Goal: Task Accomplishment & Management: Use online tool/utility

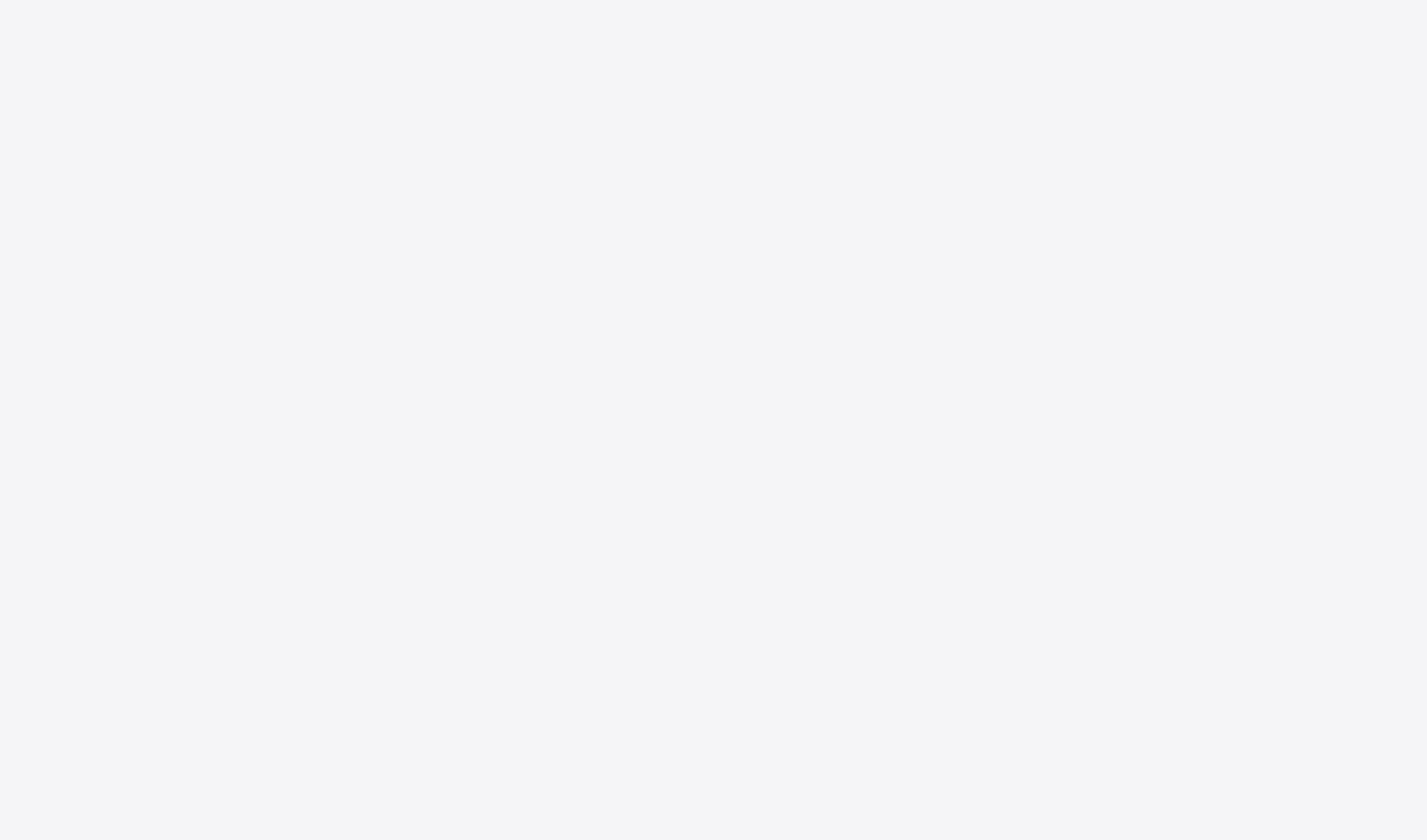
click at [679, 319] on div at bounding box center [713, 420] width 1427 height 840
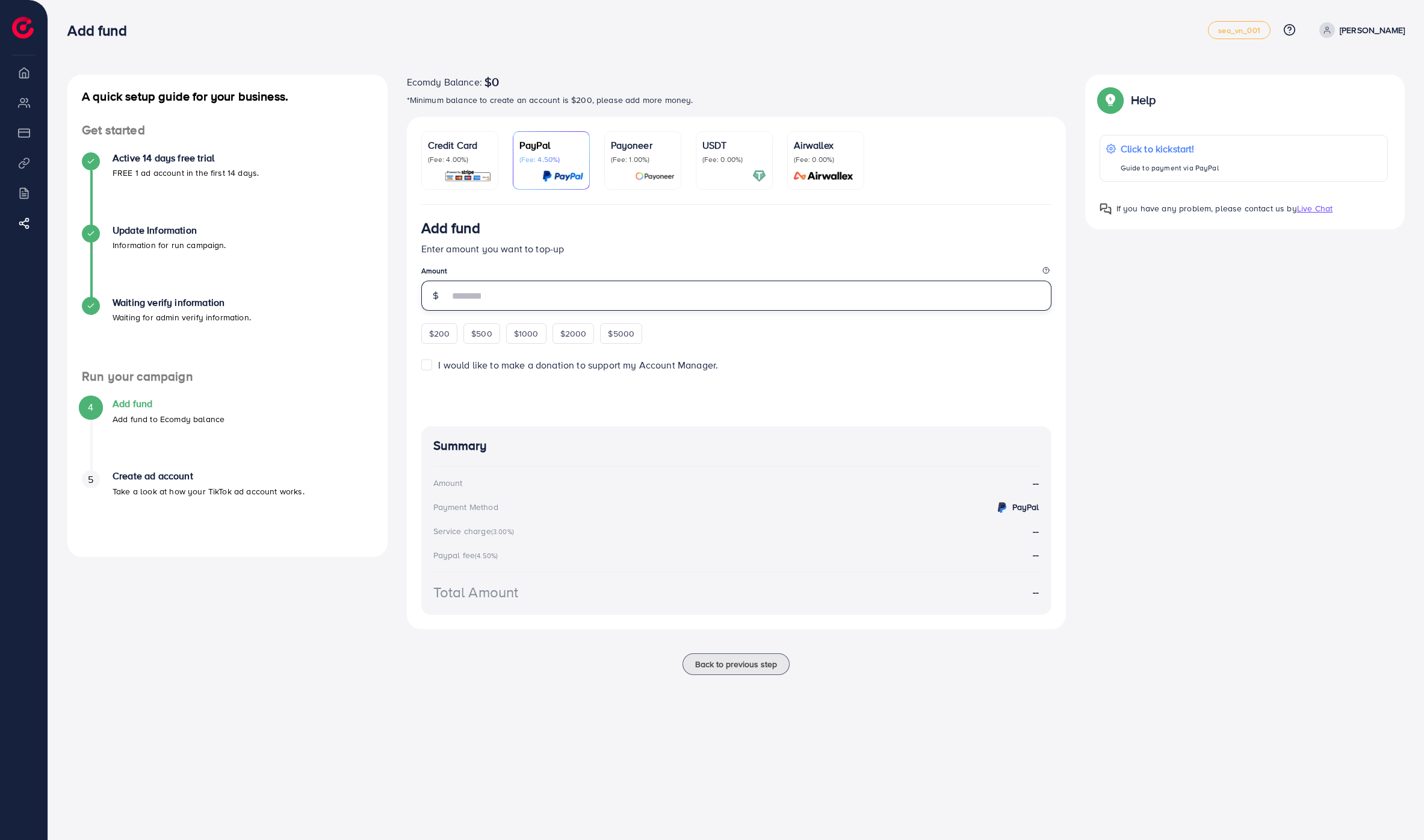
click at [524, 298] on input "number" at bounding box center [750, 295] width 603 height 30
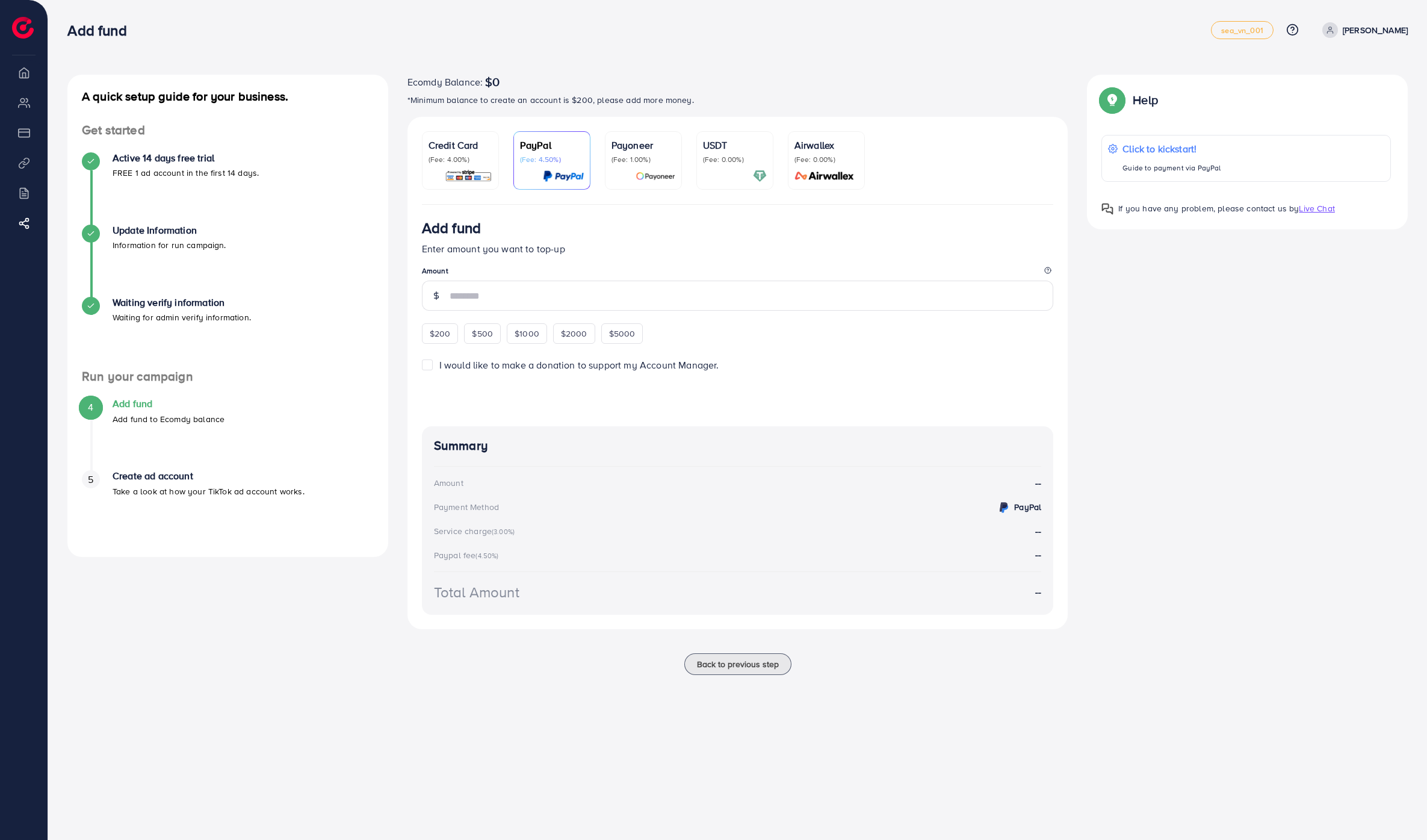
drag, startPoint x: 723, startPoint y: 172, endPoint x: 690, endPoint y: 203, distance: 45.3
click at [723, 172] on div at bounding box center [735, 176] width 64 height 14
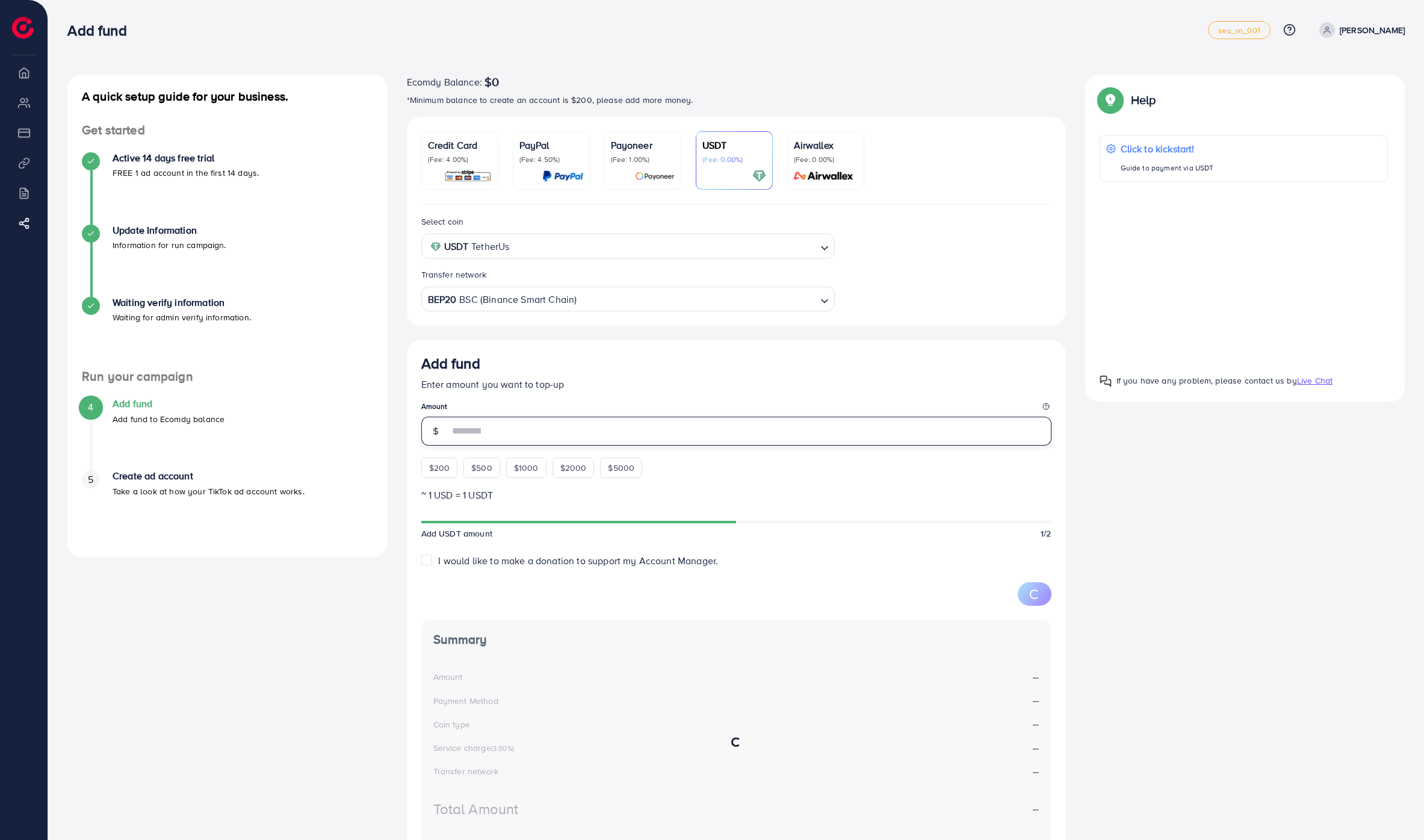
click at [491, 433] on input "number" at bounding box center [750, 430] width 603 height 29
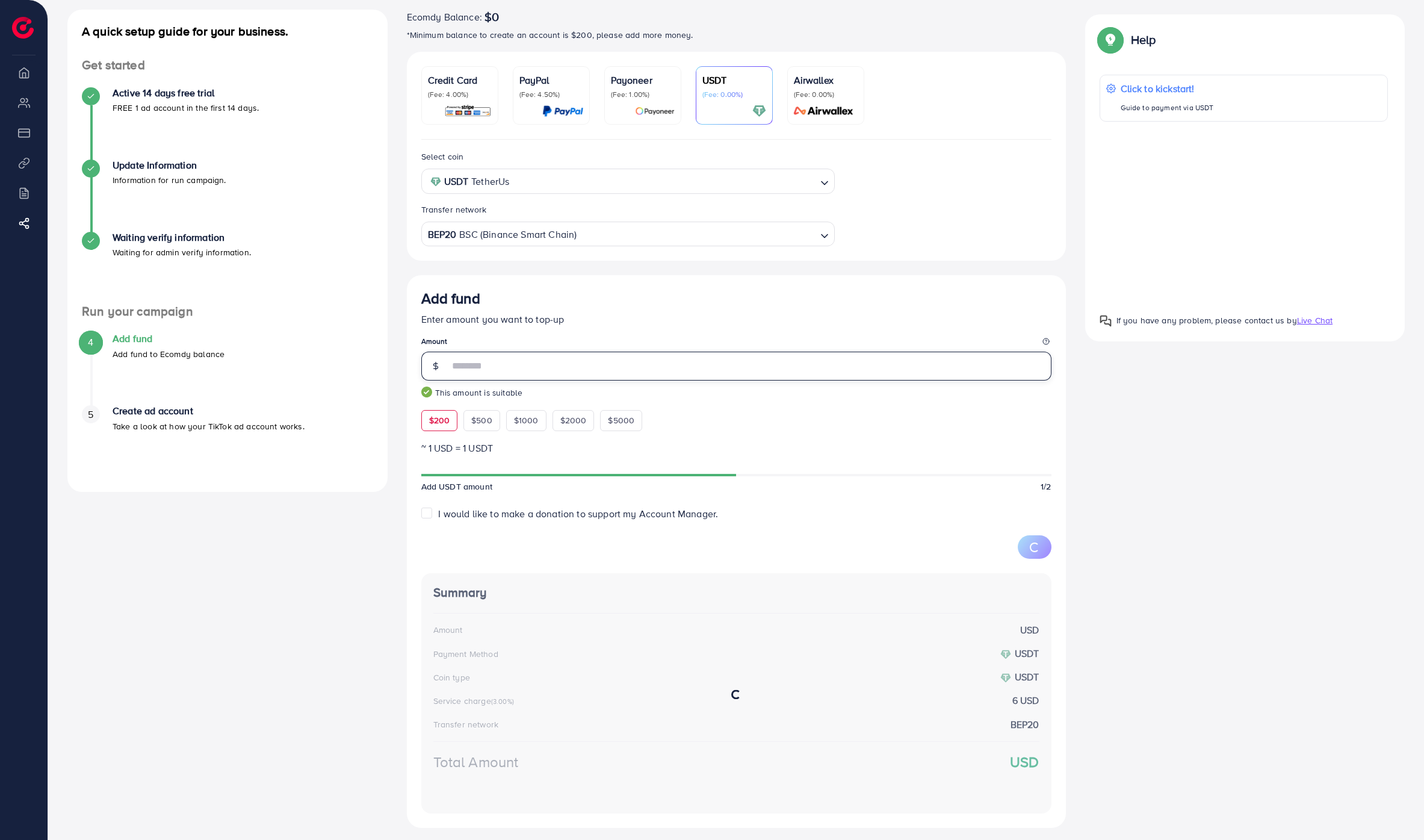
scroll to position [13, 0]
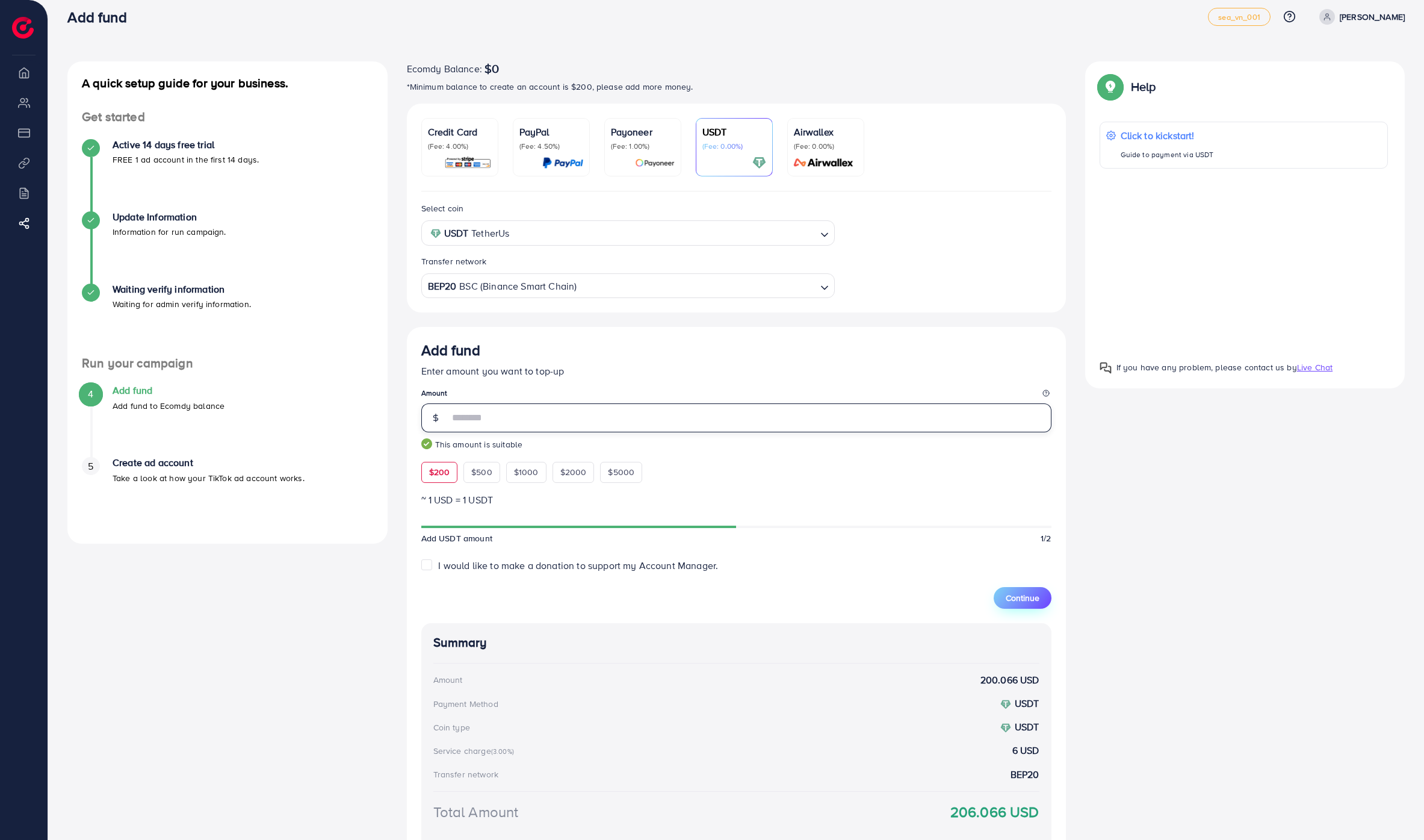
type input "***"
click at [1039, 604] on span "Continue" at bounding box center [1022, 598] width 34 height 12
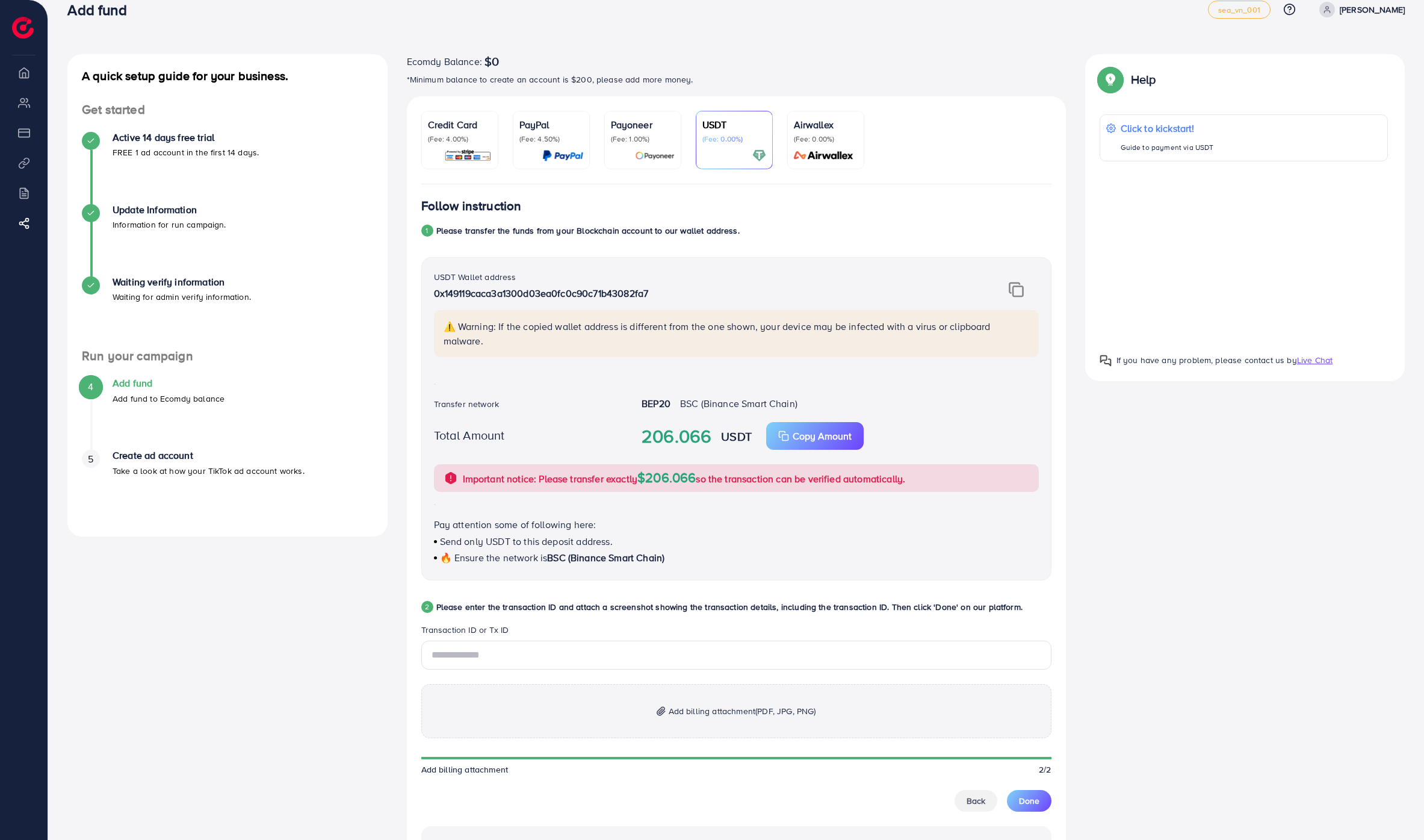
scroll to position [30, 0]
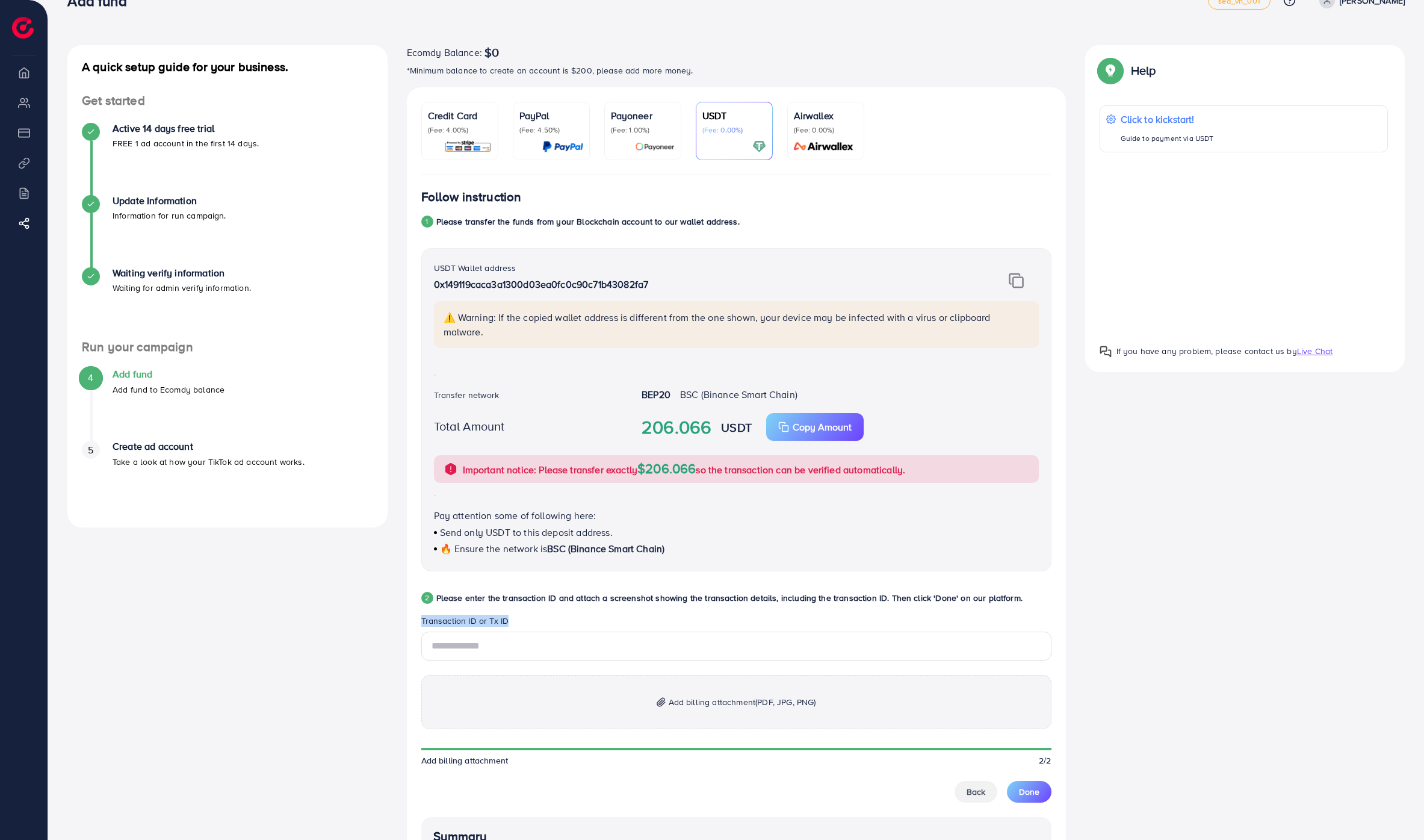
drag, startPoint x: 496, startPoint y: 612, endPoint x: 398, endPoint y: 609, distance: 98.0
click at [398, 609] on div "Credit Card (Fee: 4.00%) PayPal (Fee: 4.50%) Payoneer (Fee: 1.00%) USDT (Fee: 0…" at bounding box center [735, 591] width 678 height 1008
click at [544, 636] on input "text" at bounding box center [736, 645] width 630 height 29
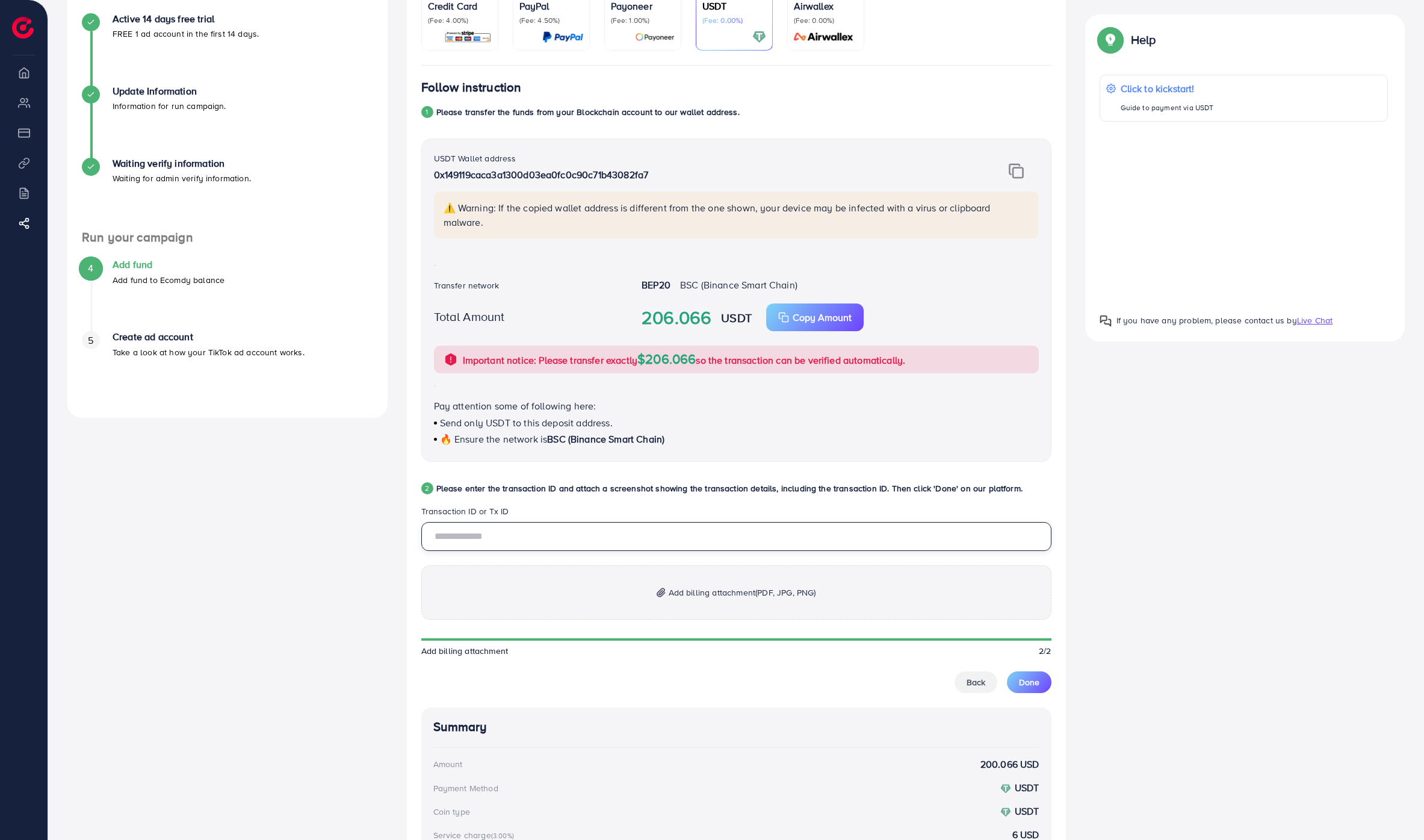
scroll to position [204, 0]
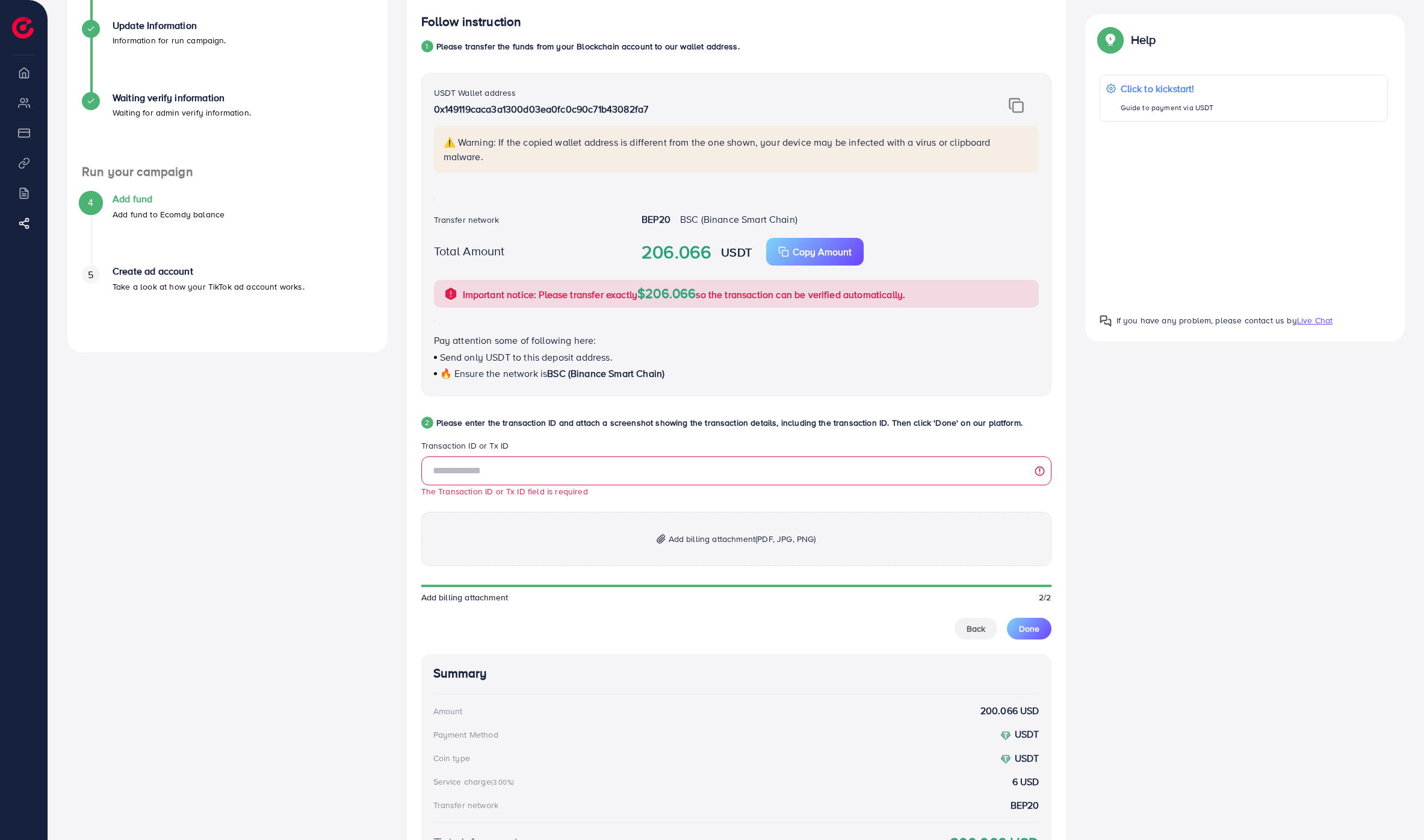
drag, startPoint x: 436, startPoint y: 413, endPoint x: 1029, endPoint y: 408, distance: 593.0
click at [1029, 416] on div "2 Please enter the transaction ID and attach a screenshot showing the transacti…" at bounding box center [736, 427] width 630 height 24
click at [877, 419] on div "2 Please enter the transaction ID and attach a screenshot showing the transacti…" at bounding box center [736, 427] width 630 height 24
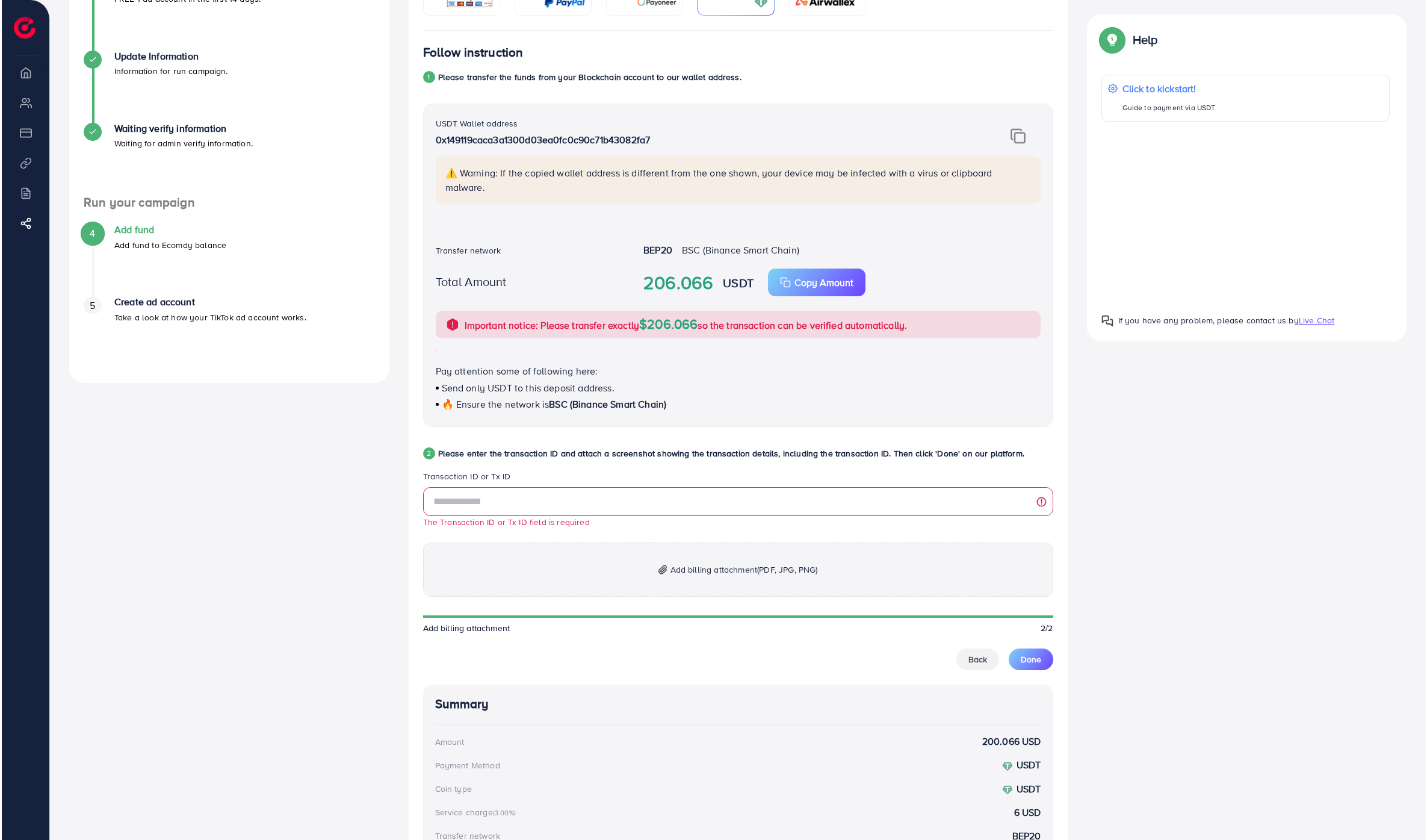
scroll to position [105, 0]
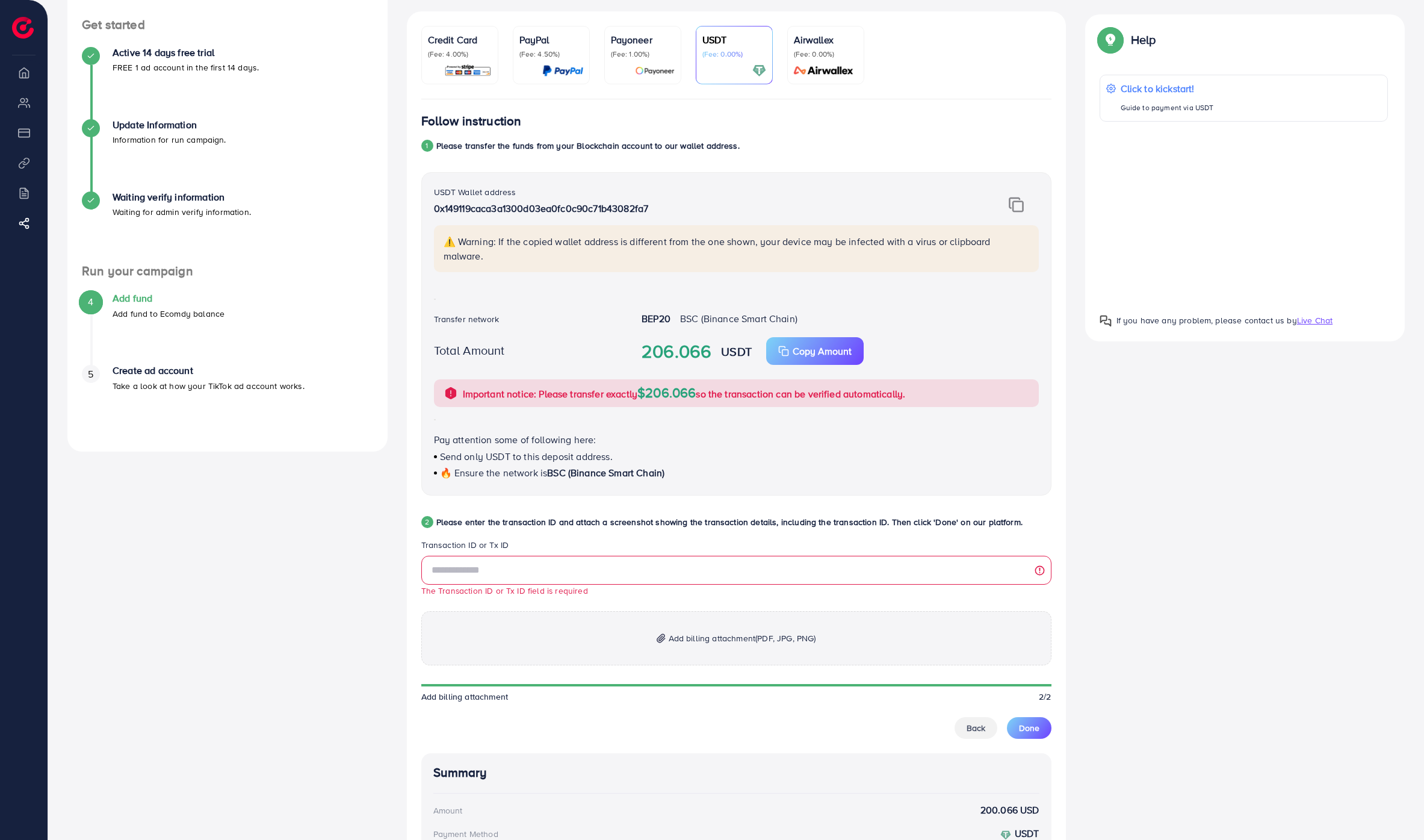
click at [712, 540] on legend "Transaction ID or Tx ID" at bounding box center [736, 547] width 630 height 17
click at [756, 517] on p "Please enter the transaction ID and attach a screenshot showing the transaction…" at bounding box center [730, 521] width 586 height 14
click at [1254, 212] on div at bounding box center [1243, 213] width 289 height 163
